Goal: Answer question/provide support

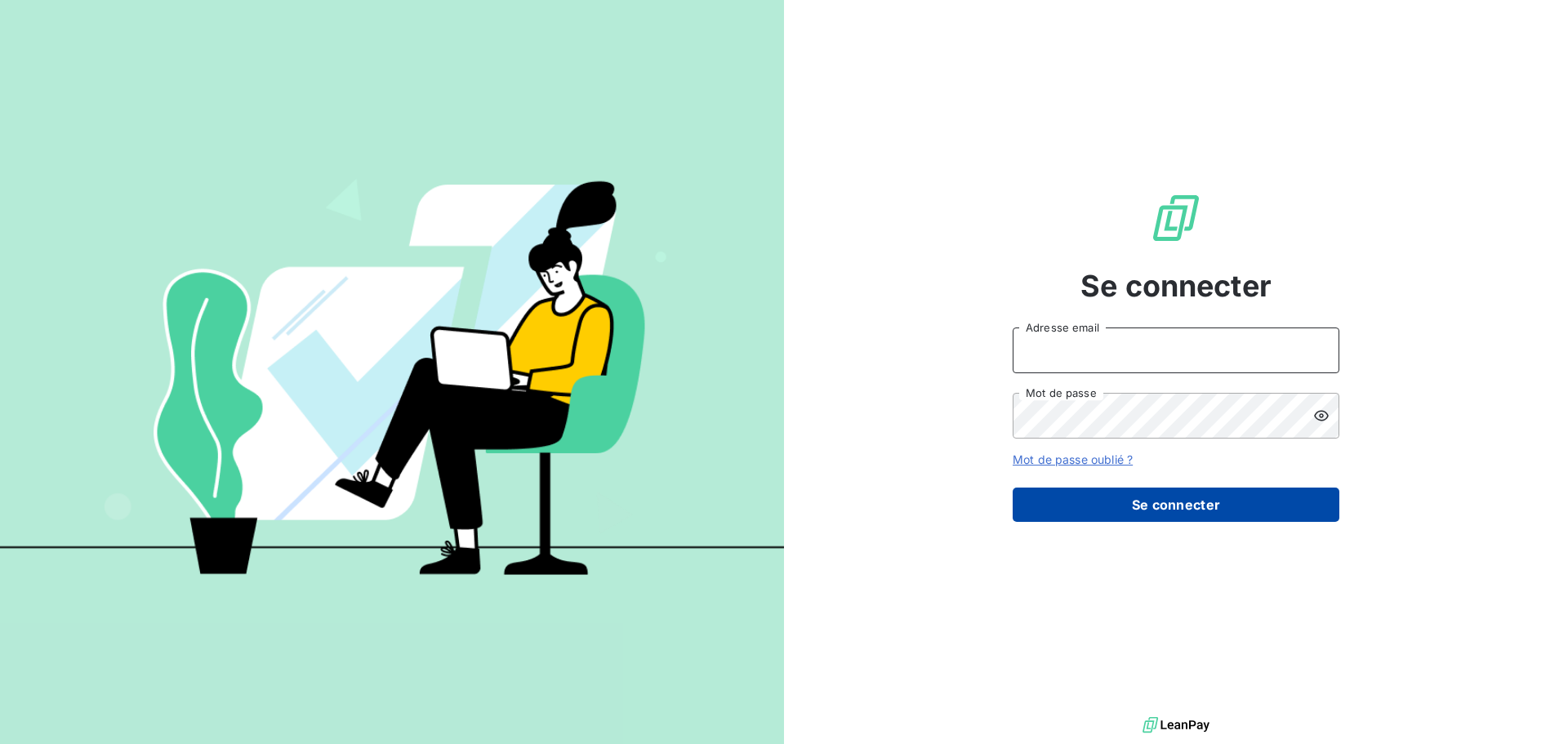
type input "[EMAIL_ADDRESS][DOMAIN_NAME]"
click at [1142, 496] on button "Se connecter" at bounding box center [1176, 505] width 327 height 35
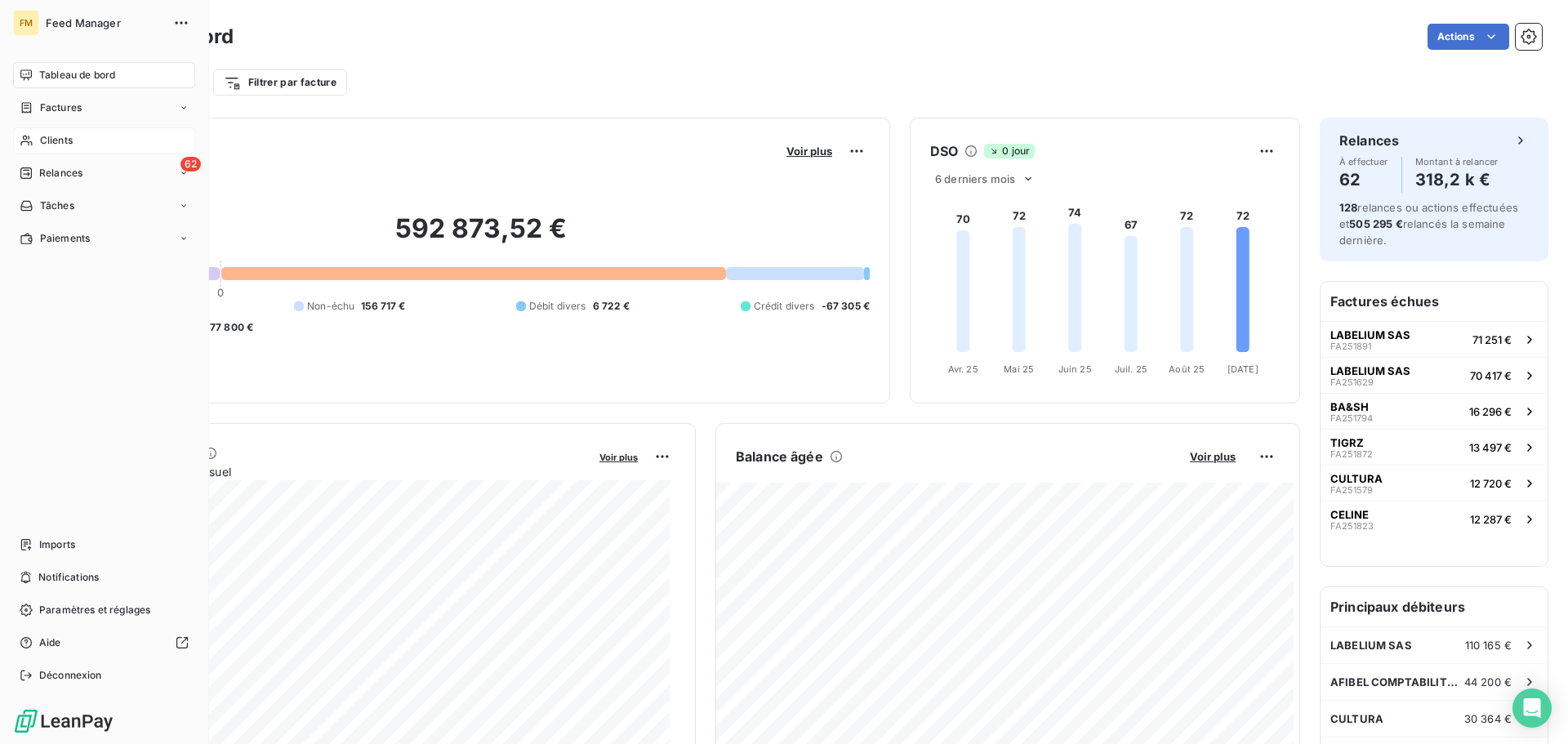
click at [51, 148] on div "Clients" at bounding box center [103, 141] width 182 height 26
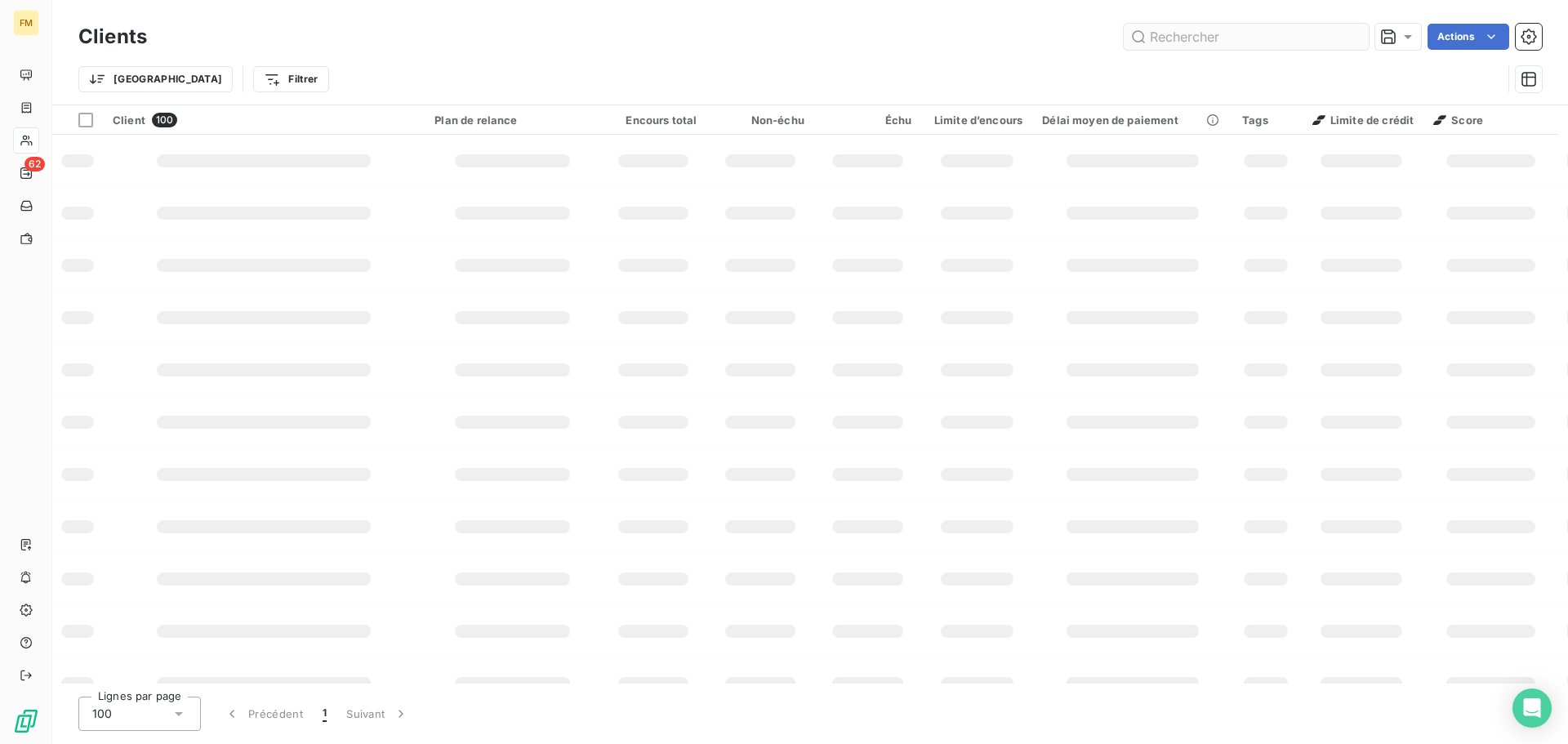
click at [1183, 31] on input "text" at bounding box center [1247, 37] width 245 height 26
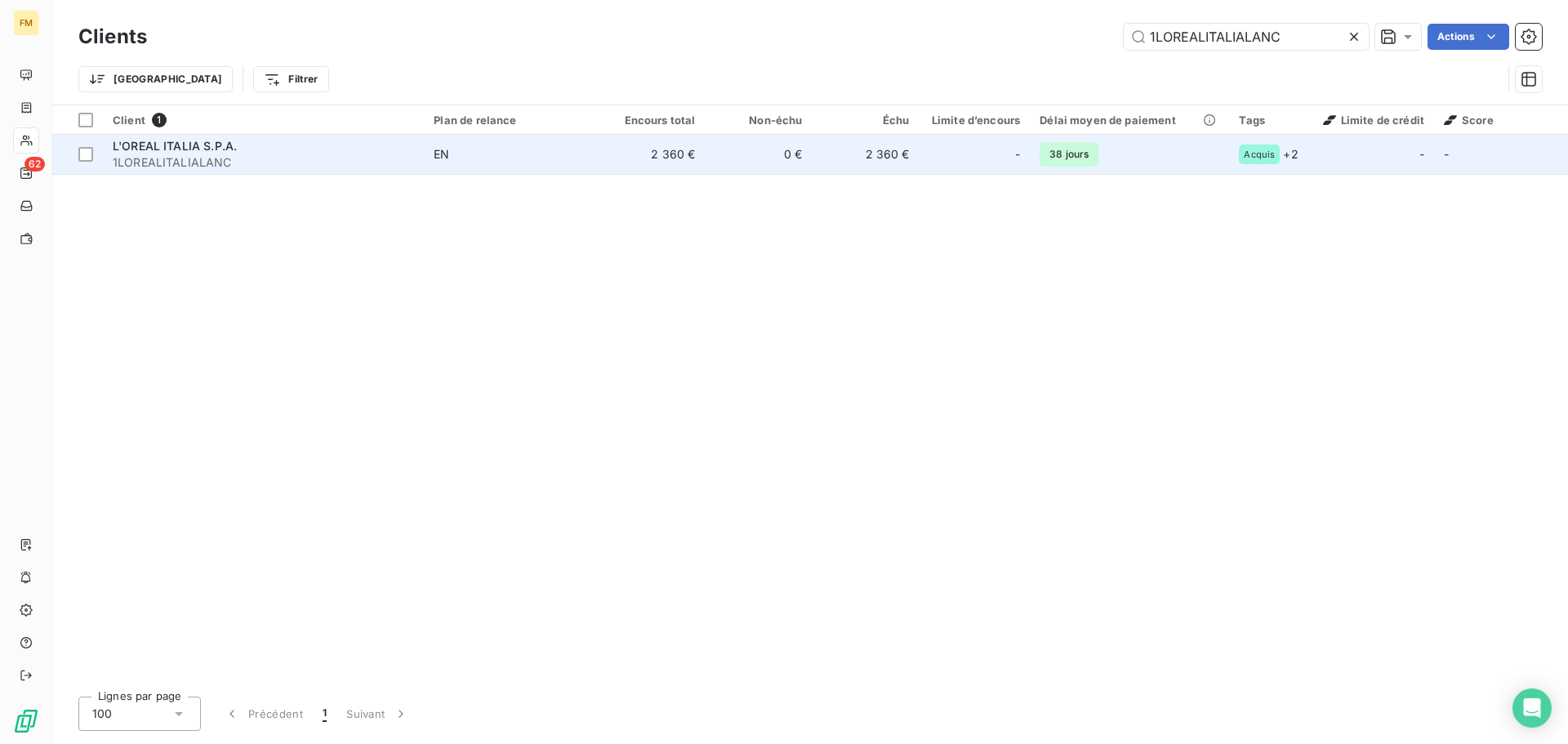
type input "1LOREALITALIALANC"
click at [211, 167] on span "1LOREALITALIALANC" at bounding box center [263, 162] width 301 height 16
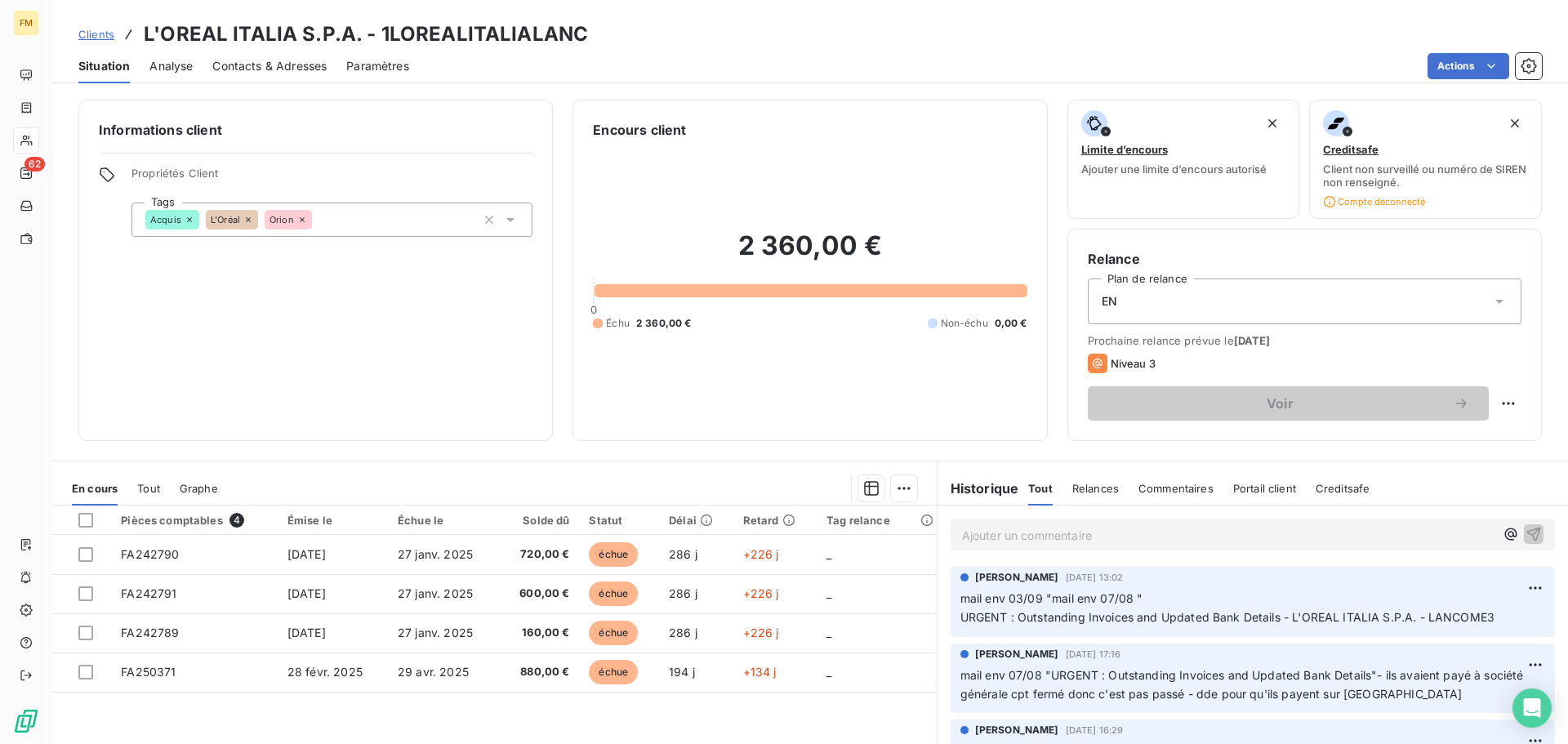
click at [1079, 532] on p "Ajouter un commentaire ﻿" at bounding box center [1228, 535] width 532 height 20
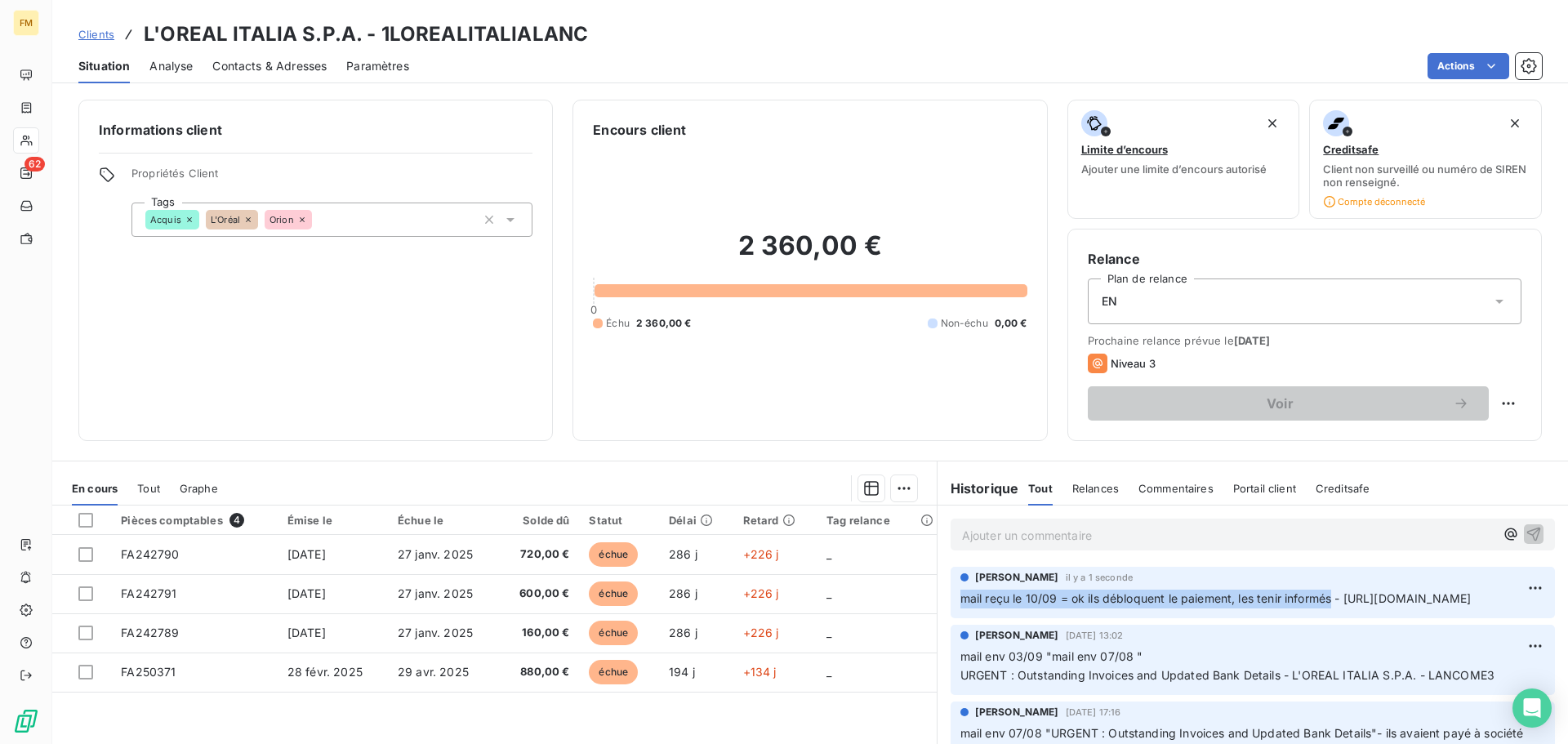
drag, startPoint x: 1328, startPoint y: 596, endPoint x: 957, endPoint y: 599, distance: 371.0
click at [961, 599] on span "mail reçu le 10/09 = ok ils débloquent le paiement, les tenir informés - [URL][…" at bounding box center [1216, 598] width 511 height 14
copy span "mail reçu le 10/09 = ok ils débloquent le paiement, les tenir informés"
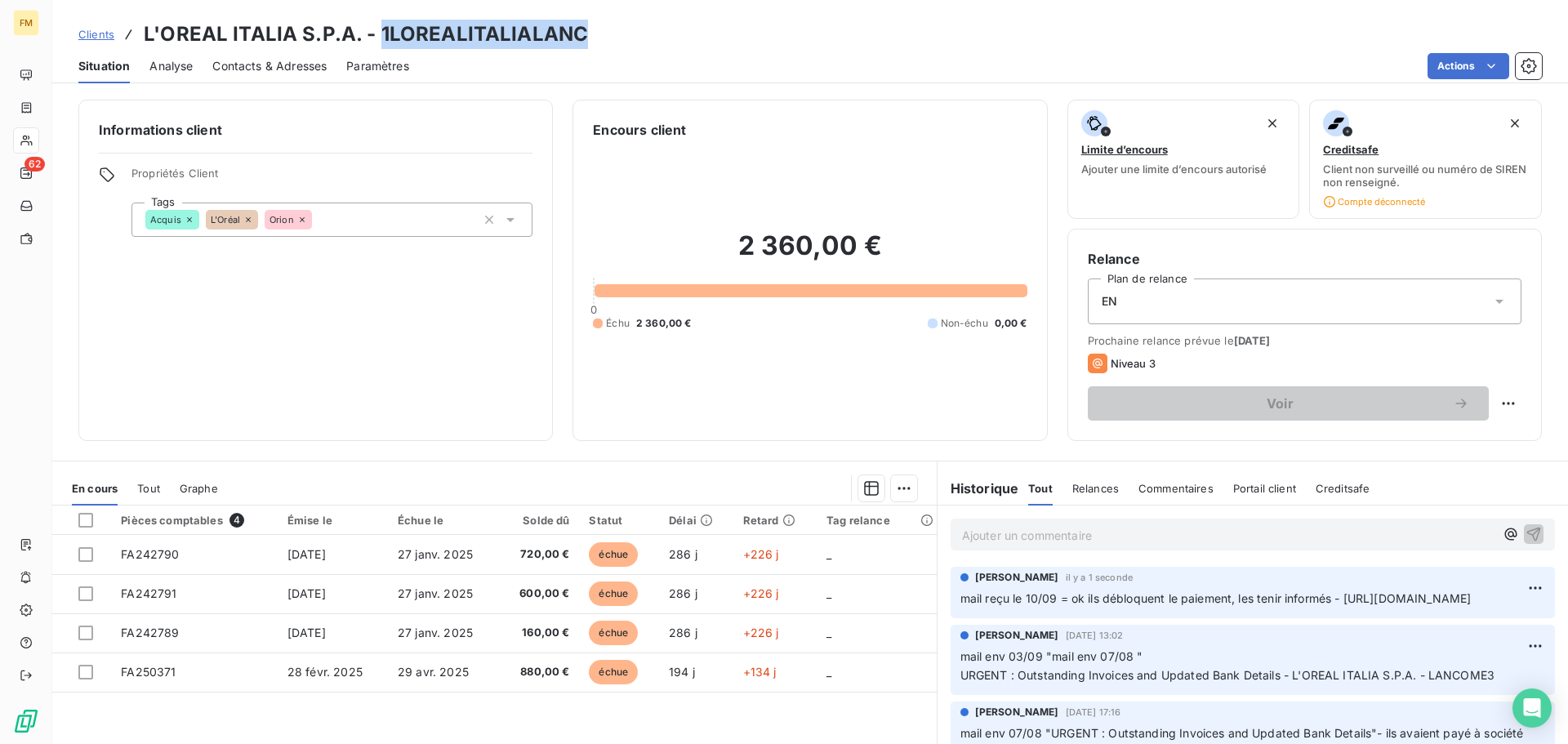
drag, startPoint x: 599, startPoint y: 46, endPoint x: 376, endPoint y: 30, distance: 223.6
click at [376, 30] on div "Clients L'OREAL ITALIA S.P.A. - 1LOREALITALIALANC" at bounding box center [810, 34] width 1516 height 29
copy h3 "1LOREALITALIALANC"
